Goal: Transaction & Acquisition: Purchase product/service

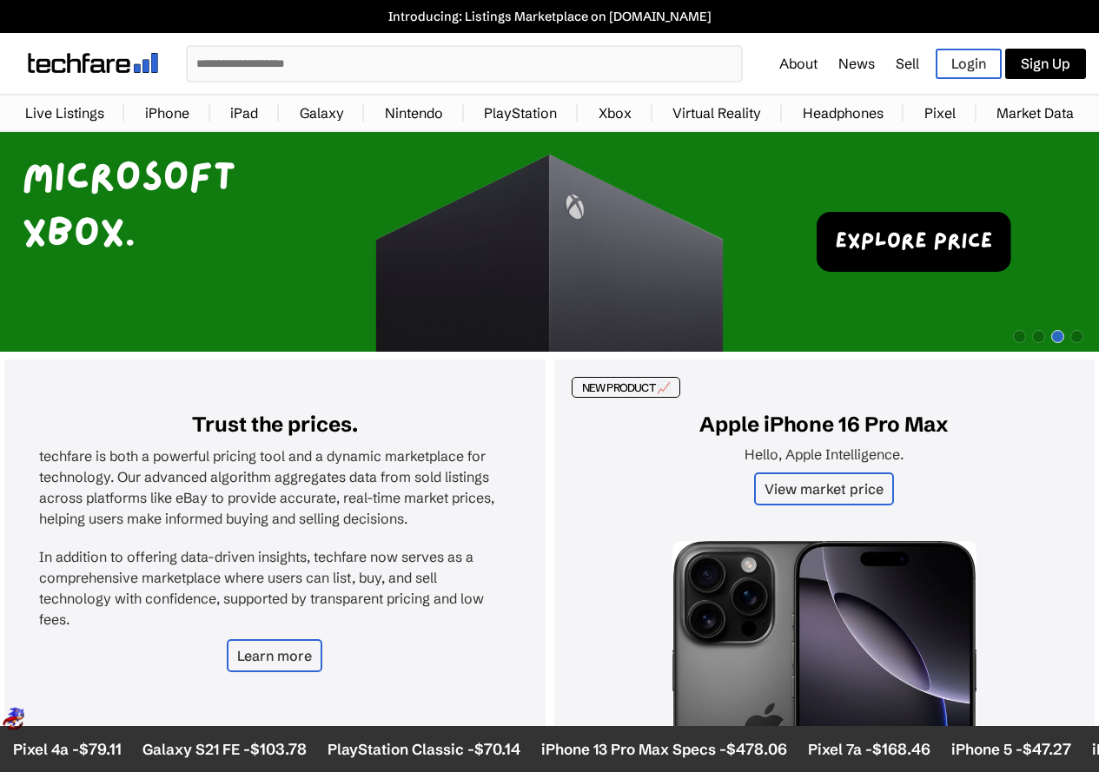
click at [275, 69] on input "text" at bounding box center [464, 64] width 553 height 34
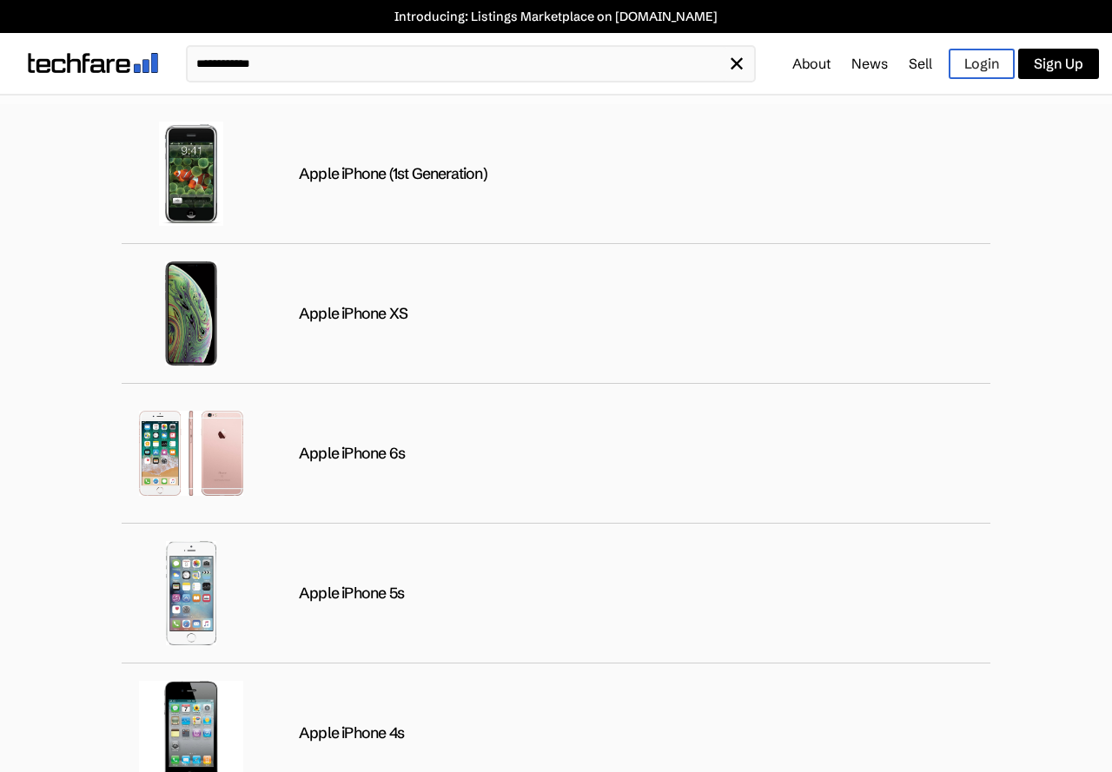
type input "**********"
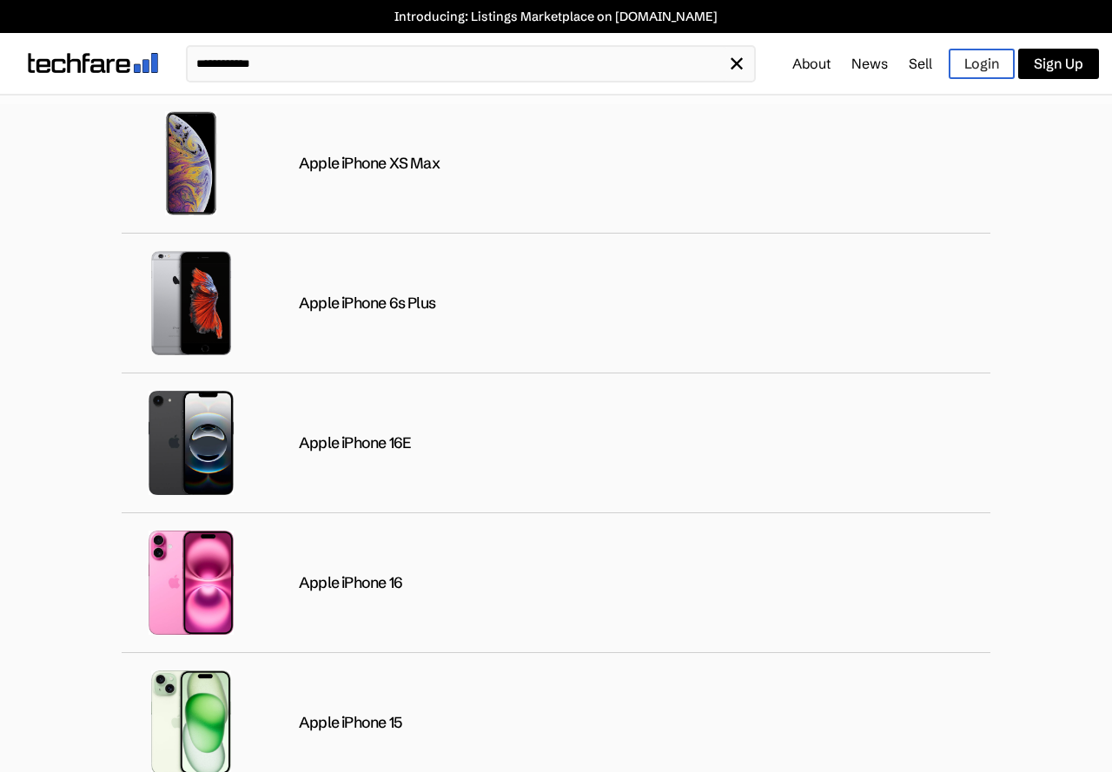
scroll to position [1563, 0]
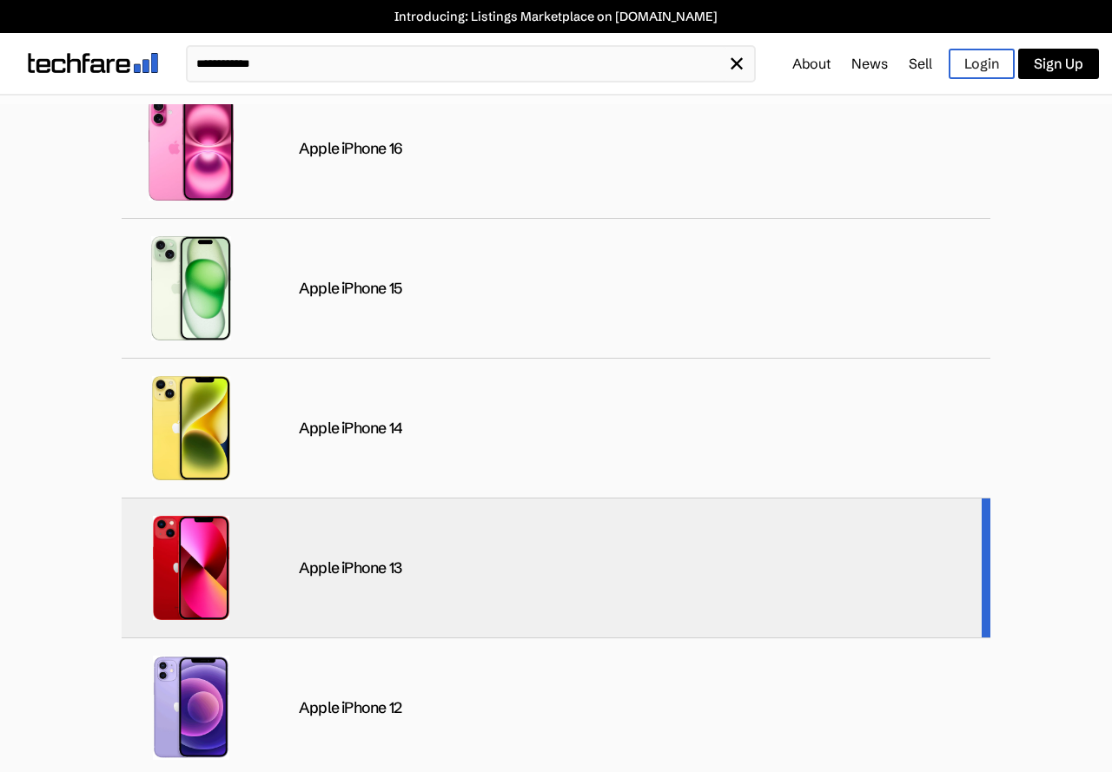
click at [404, 604] on div "Apple iPhone 13" at bounding box center [556, 569] width 868 height 140
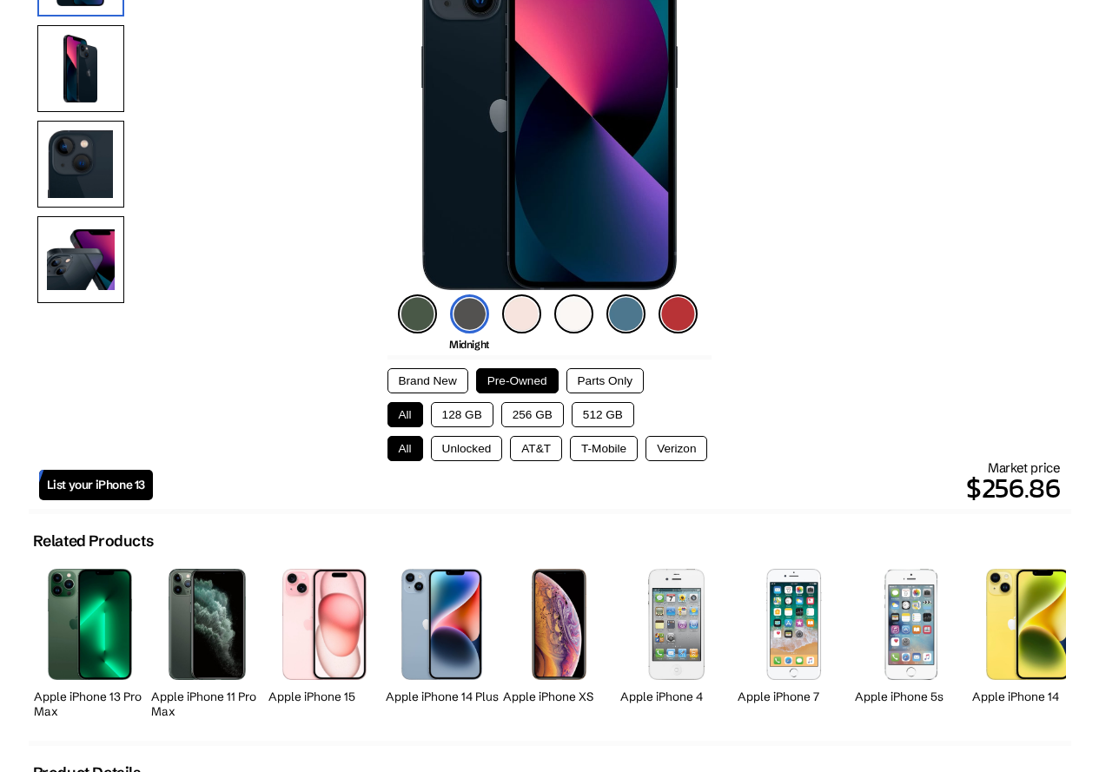
scroll to position [277, 0]
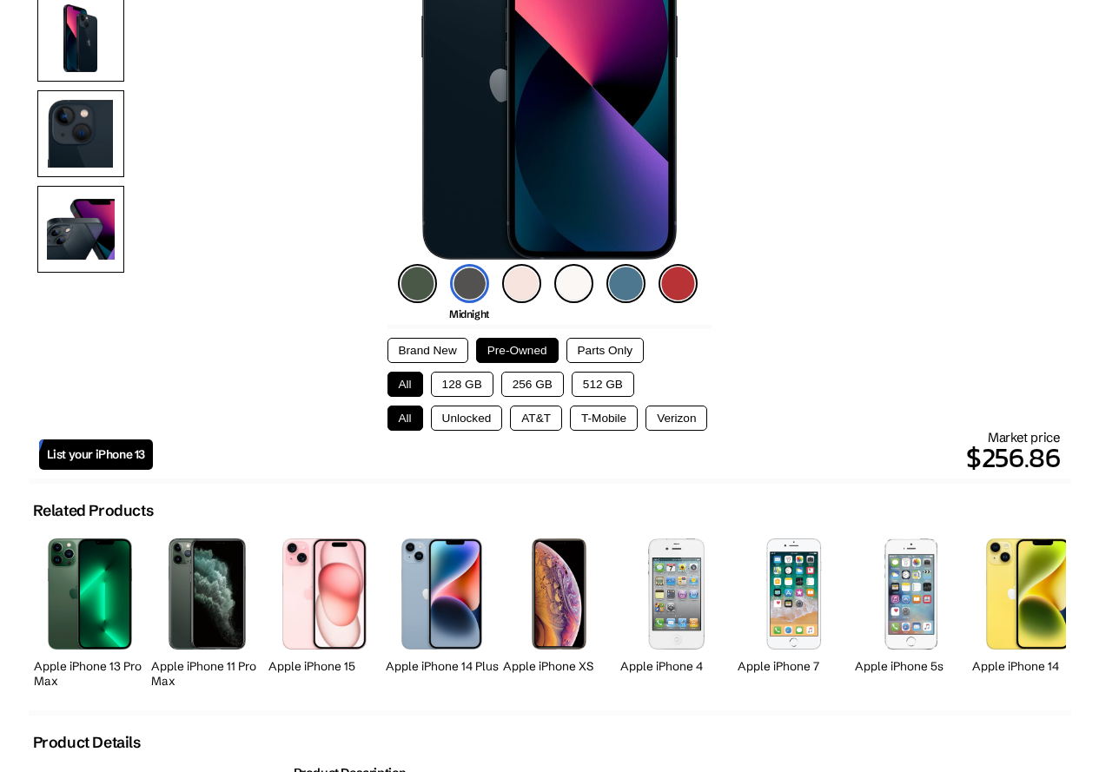
click at [433, 348] on button "Brand New" at bounding box center [427, 350] width 81 height 25
click at [514, 357] on button "Pre-Owned" at bounding box center [517, 350] width 83 height 25
click at [532, 383] on button "256 GB" at bounding box center [532, 384] width 63 height 25
click at [457, 415] on button "Unlocked" at bounding box center [467, 418] width 72 height 25
click at [437, 347] on button "Brand New" at bounding box center [427, 350] width 81 height 25
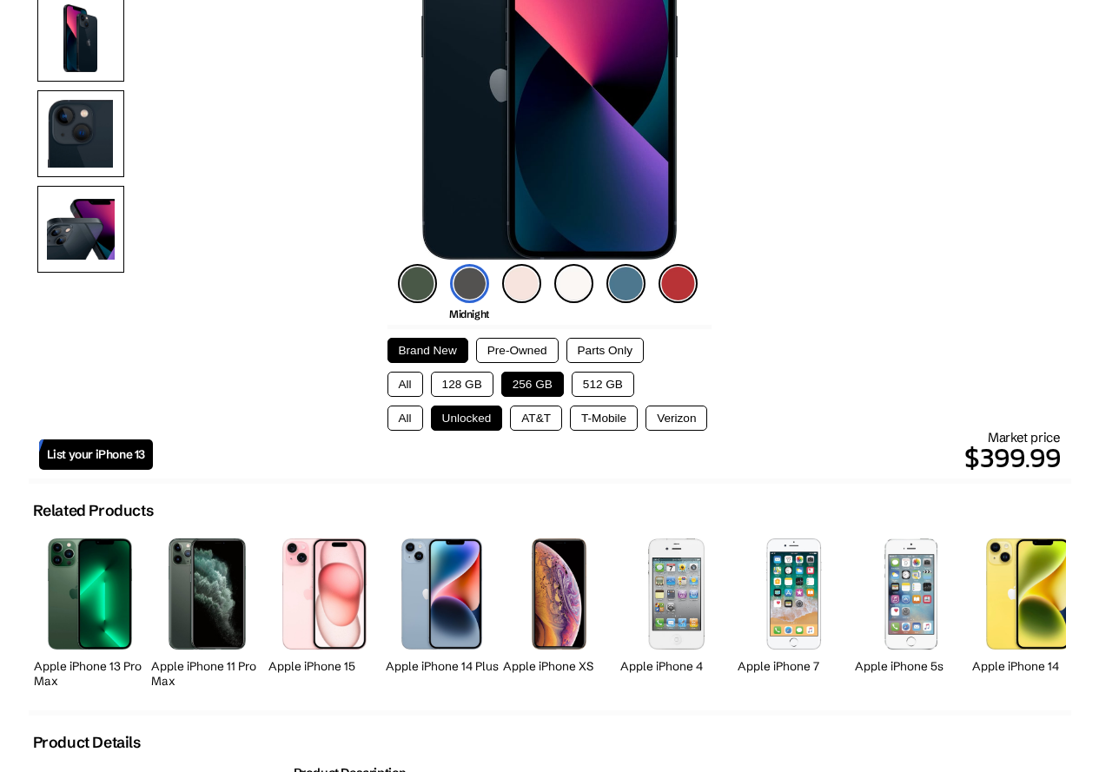
click at [507, 346] on button "Pre-Owned" at bounding box center [517, 350] width 83 height 25
click at [469, 385] on button "128 GB" at bounding box center [462, 384] width 63 height 25
click at [523, 385] on button "256 GB" at bounding box center [532, 384] width 63 height 25
click at [474, 383] on button "128 GB" at bounding box center [462, 384] width 63 height 25
click at [439, 351] on button "Brand New" at bounding box center [427, 350] width 81 height 25
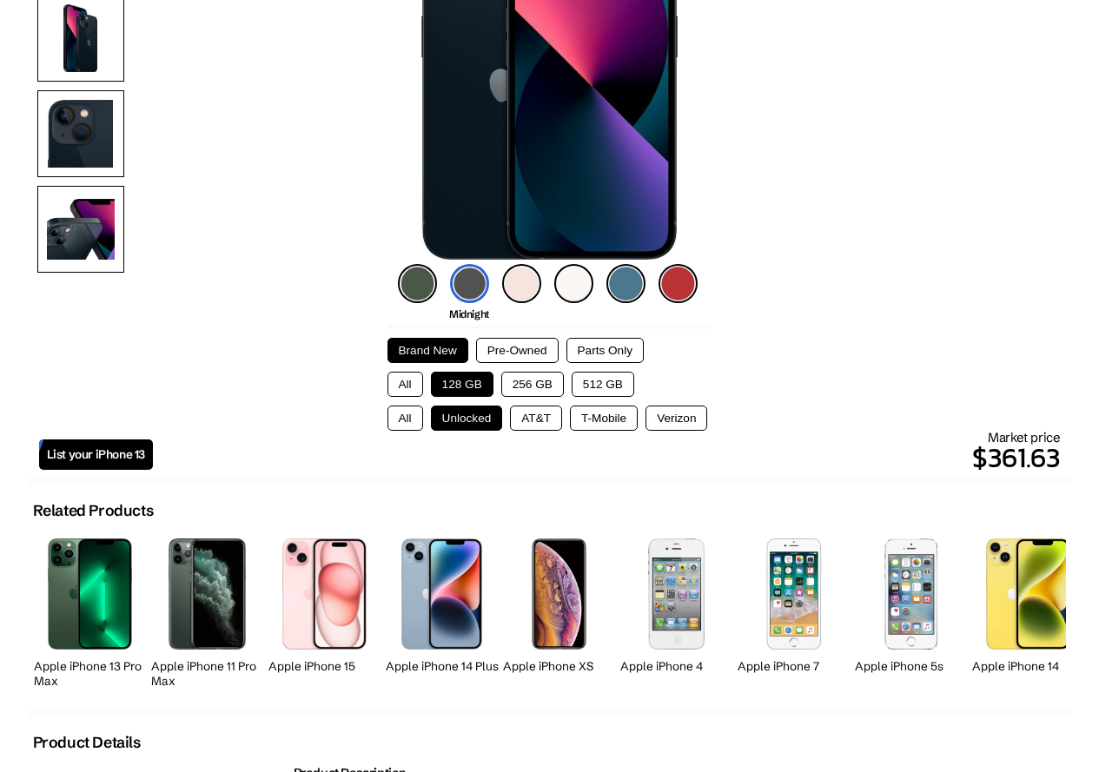
click at [529, 384] on button "256 GB" at bounding box center [532, 384] width 63 height 25
click at [477, 383] on button "128 GB" at bounding box center [462, 384] width 63 height 25
click at [527, 382] on button "256 GB" at bounding box center [532, 384] width 63 height 25
click at [510, 347] on button "Pre-Owned" at bounding box center [517, 350] width 83 height 25
click at [480, 385] on button "128 GB" at bounding box center [462, 384] width 63 height 25
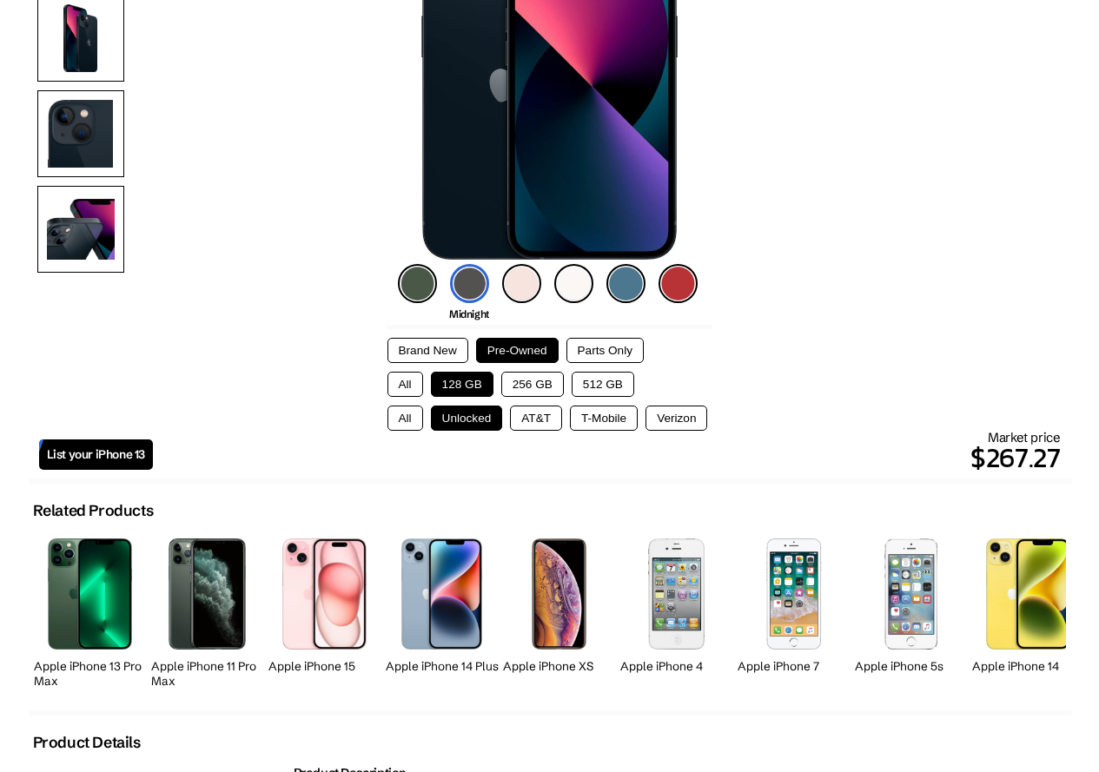
click at [528, 382] on button "256 GB" at bounding box center [532, 384] width 63 height 25
click at [475, 384] on button "128 GB" at bounding box center [462, 384] width 63 height 25
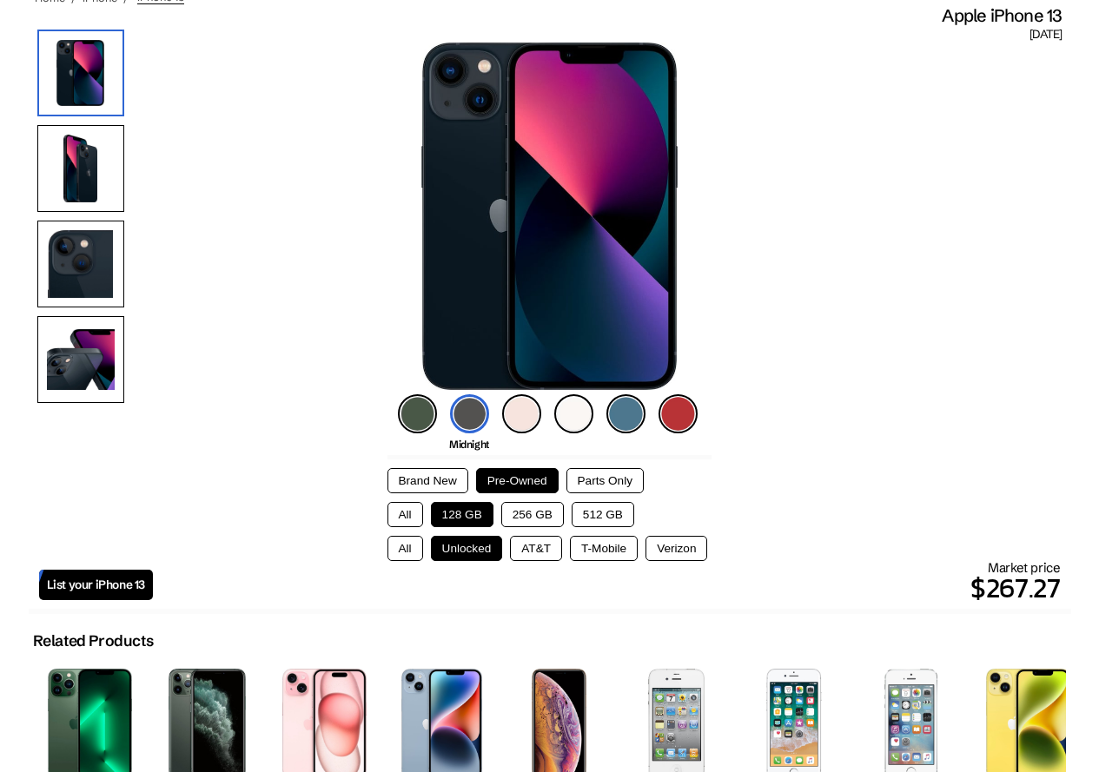
scroll to position [129, 0]
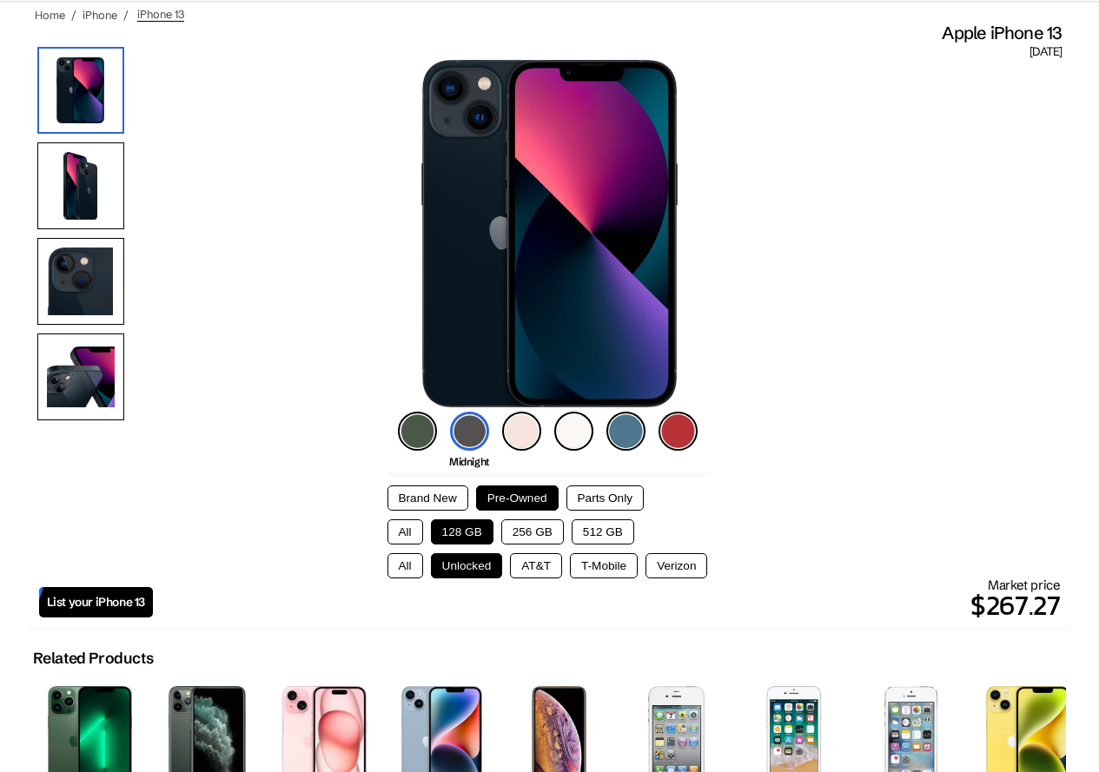
click at [623, 433] on img at bounding box center [625, 431] width 39 height 39
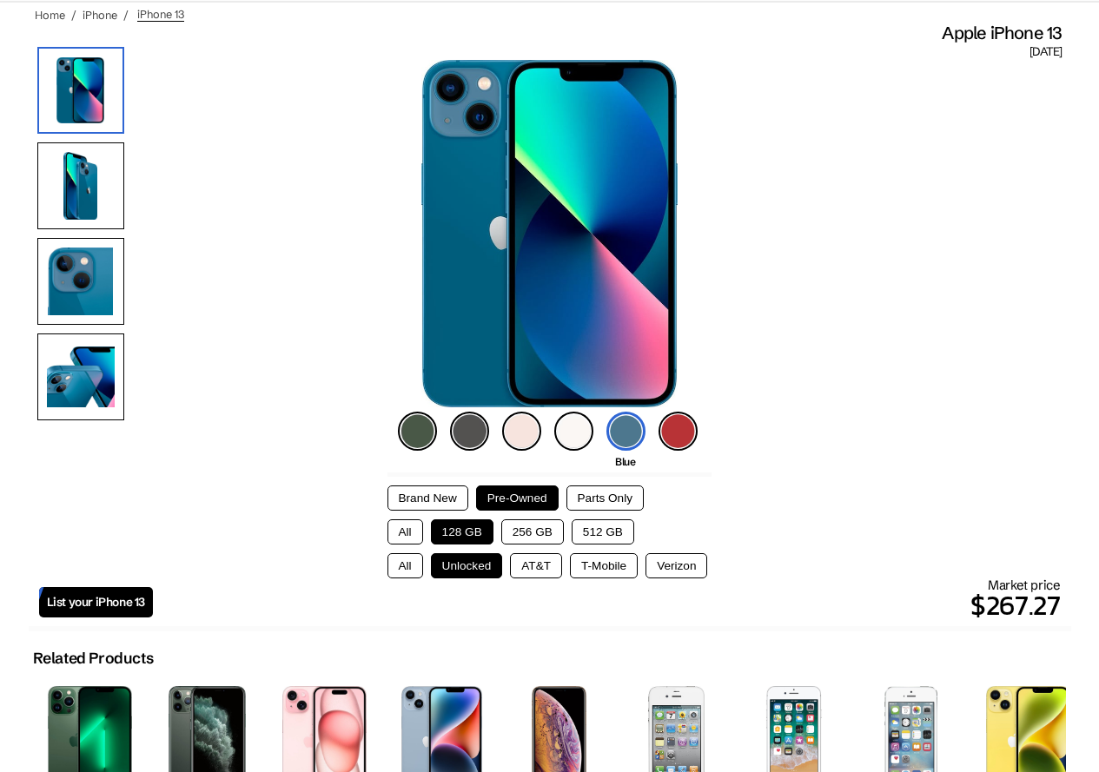
click at [539, 528] on button "256 GB" at bounding box center [532, 531] width 63 height 25
click at [480, 531] on button "128 GB" at bounding box center [462, 531] width 63 height 25
